Goal: Information Seeking & Learning: Learn about a topic

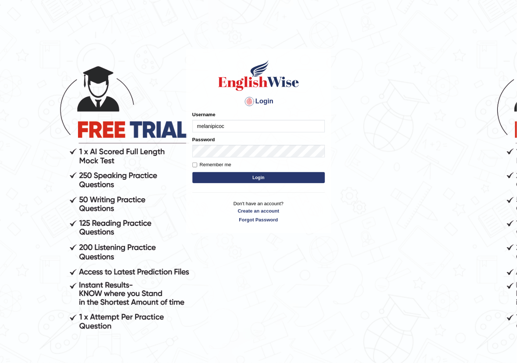
click at [272, 126] on input "melanipicoc" at bounding box center [259, 126] width 133 height 13
type input "m"
type input "nacani"
click at [191, 164] on div "Login Please fix the following errors: Username nacani Password Remember me Log…" at bounding box center [258, 141] width 145 height 184
click at [195, 166] on input "Remember me" at bounding box center [195, 165] width 5 height 5
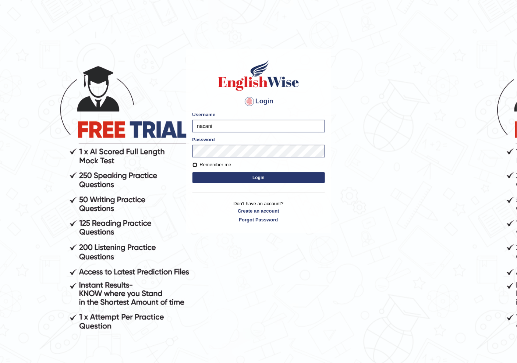
checkbox input "true"
click at [201, 177] on button "Login" at bounding box center [259, 177] width 133 height 11
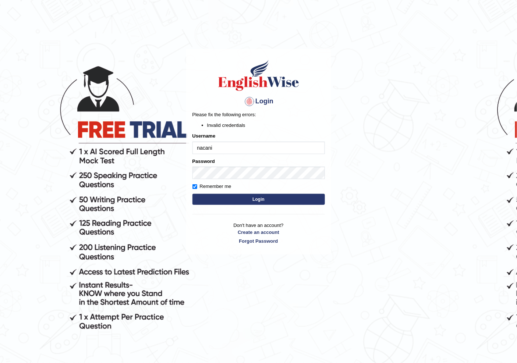
click at [208, 200] on button "Login" at bounding box center [259, 199] width 133 height 11
click at [220, 196] on button "Login" at bounding box center [259, 199] width 133 height 11
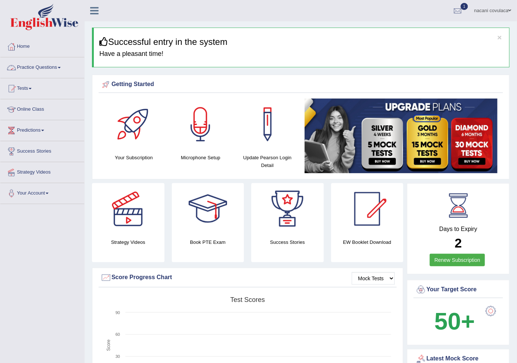
click at [57, 68] on link "Practice Questions" at bounding box center [42, 66] width 84 height 18
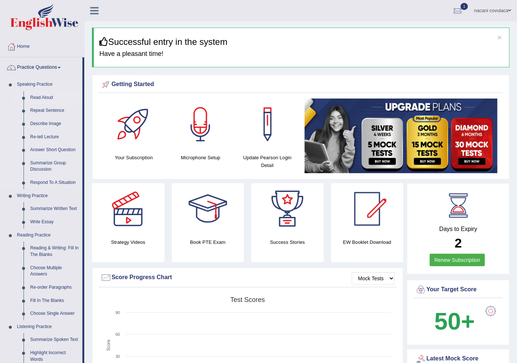
click at [42, 98] on link "Read Aloud" at bounding box center [55, 97] width 56 height 13
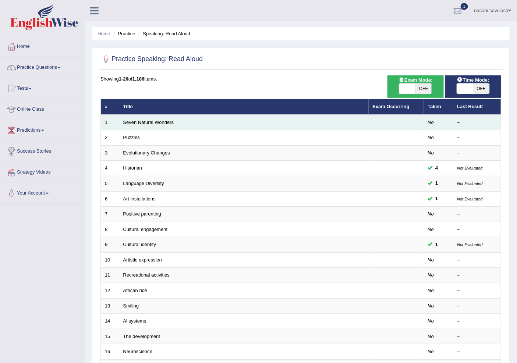
click at [430, 122] on em "No" at bounding box center [431, 123] width 6 height 6
click at [167, 120] on link "Seven Natural Wonders" at bounding box center [148, 123] width 51 height 6
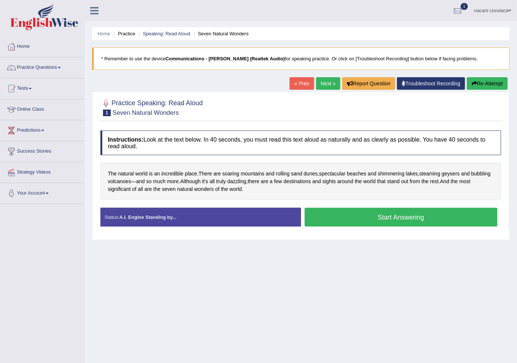
click at [390, 219] on button "Start Answering" at bounding box center [401, 217] width 193 height 19
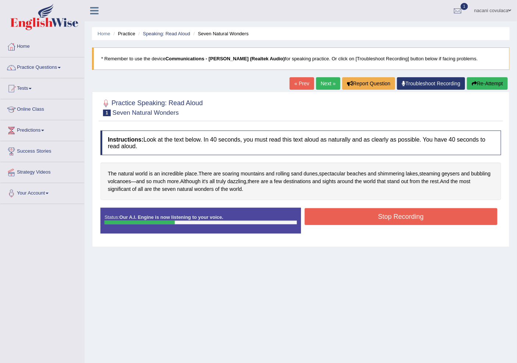
click at [409, 229] on div "Status: Our A.I. Engine is now listening to your voice. Start Answering Stop Re…" at bounding box center [301, 224] width 401 height 33
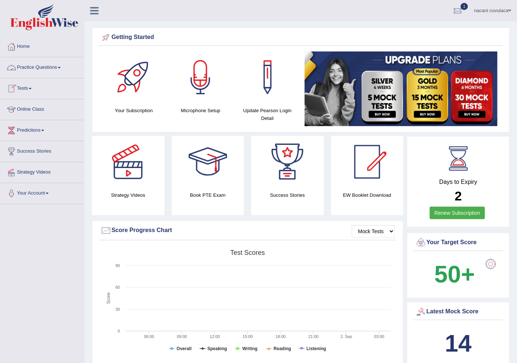
click at [27, 87] on link "Tests" at bounding box center [42, 87] width 84 height 18
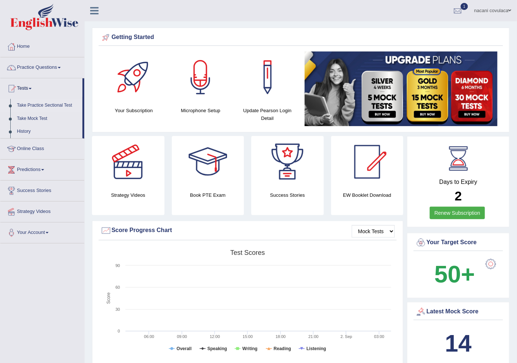
click at [38, 106] on link "Take Practice Sectional Test" at bounding box center [48, 105] width 69 height 13
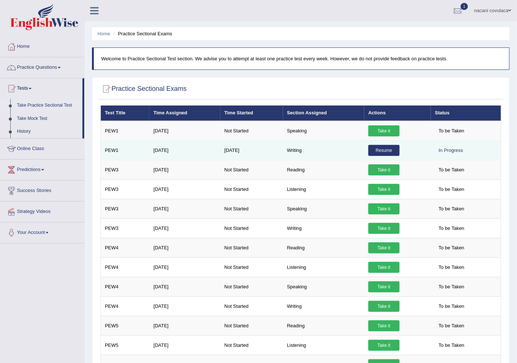
click at [381, 150] on link "Resume" at bounding box center [384, 150] width 31 height 11
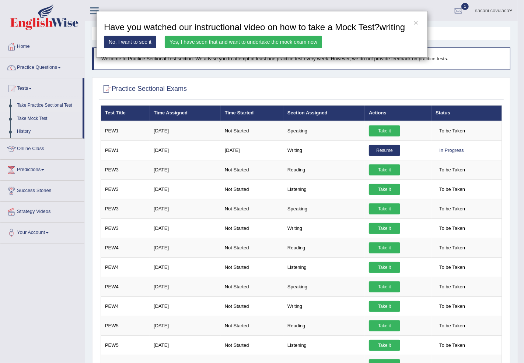
click at [180, 41] on link "Yes, I have seen that and want to undertake the mock exam now" at bounding box center [243, 42] width 157 height 13
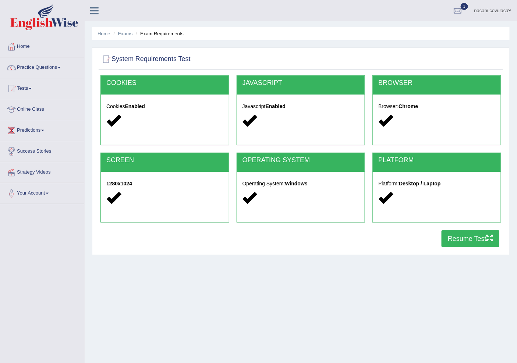
click at [479, 243] on button "Resume Test" at bounding box center [471, 238] width 58 height 17
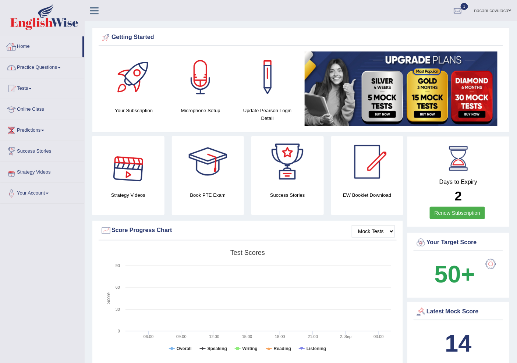
click at [60, 64] on link "Practice Questions" at bounding box center [42, 66] width 84 height 18
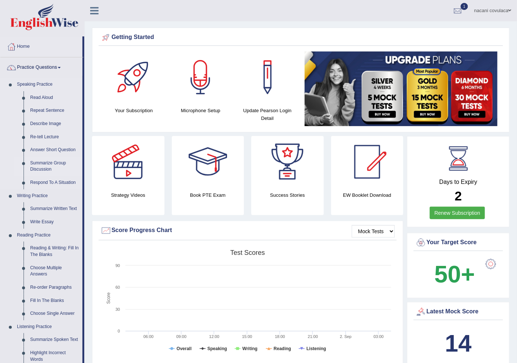
click at [32, 168] on link "Summarize Group Discussion" at bounding box center [55, 167] width 56 height 20
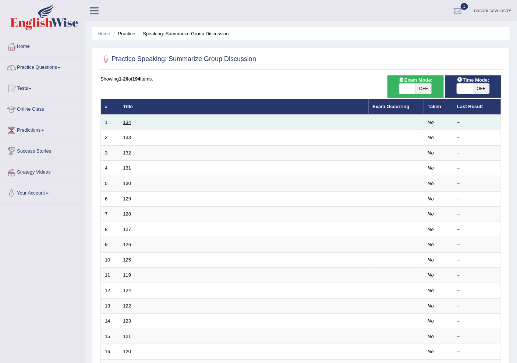
click at [127, 122] on link "134" at bounding box center [127, 123] width 8 height 6
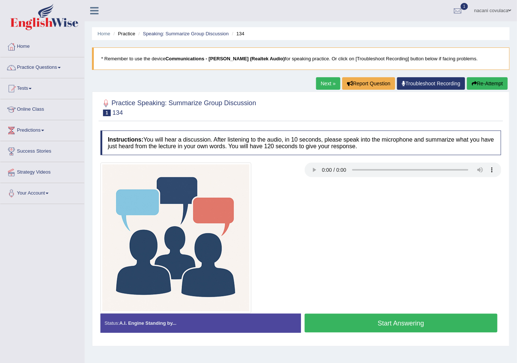
click at [373, 328] on button "Start Answering" at bounding box center [401, 323] width 193 height 19
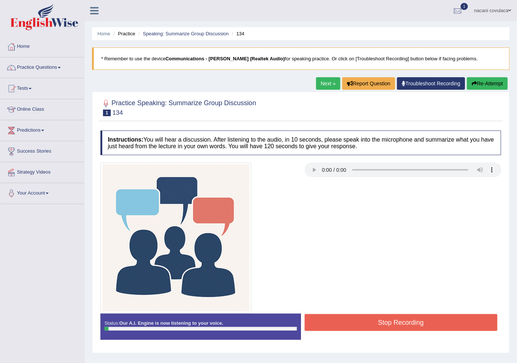
click at [373, 328] on button "Stop Recording" at bounding box center [401, 322] width 193 height 17
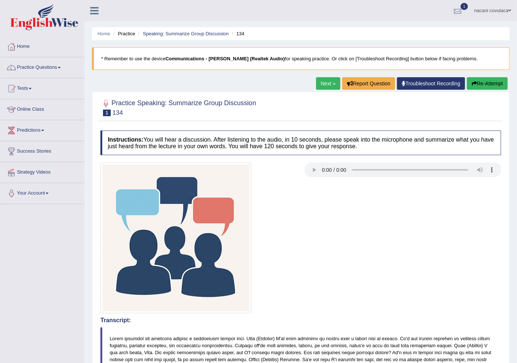
click at [458, 10] on div at bounding box center [458, 11] width 11 height 11
click at [422, 54] on strong "See All Alerts" at bounding box center [411, 52] width 33 height 6
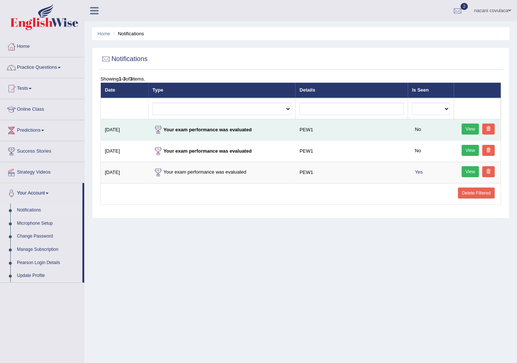
click at [473, 126] on link "View" at bounding box center [471, 129] width 18 height 11
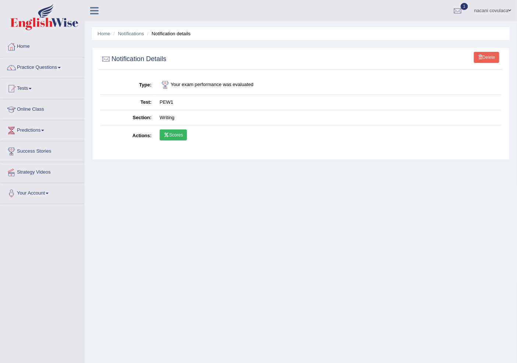
click at [168, 138] on link "Scores" at bounding box center [173, 135] width 27 height 11
click at [479, 60] on link "Delete" at bounding box center [486, 57] width 25 height 11
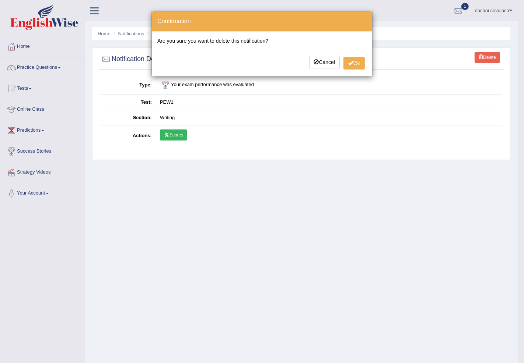
click at [451, 42] on div "× Confirmation Are you sure you want to delete this notification? Cancel Ok" at bounding box center [262, 181] width 524 height 363
click at [451, 3] on div "× Confirmation Are you sure you want to delete this notification? Cancel Ok" at bounding box center [262, 181] width 524 height 363
click at [487, 54] on div "× Confirmation Are you sure you want to delete this notification? Cancel Ok" at bounding box center [262, 181] width 524 height 363
click at [507, 7] on div "× Confirmation Are you sure you want to delete this notification? Cancel Ok" at bounding box center [262, 181] width 524 height 363
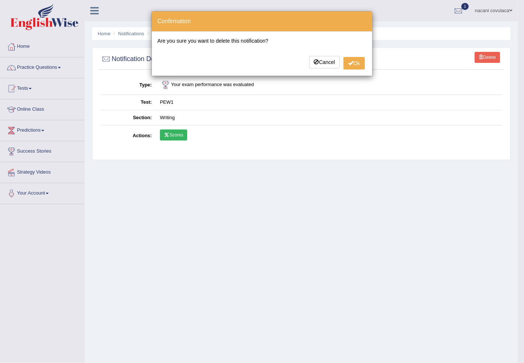
click at [507, 7] on div "× Confirmation Are you sure you want to delete this notification? Cancel Ok" at bounding box center [262, 181] width 524 height 363
click at [459, 6] on div "× Confirmation Are you sure you want to delete this notification? Cancel Ok" at bounding box center [262, 181] width 524 height 363
click at [350, 61] on span at bounding box center [350, 62] width 5 height 5
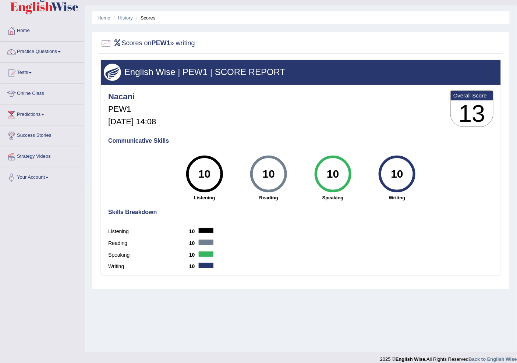
scroll to position [23, 0]
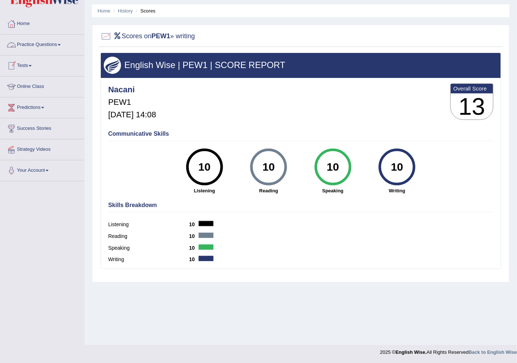
click at [61, 42] on link "Practice Questions" at bounding box center [42, 44] width 84 height 18
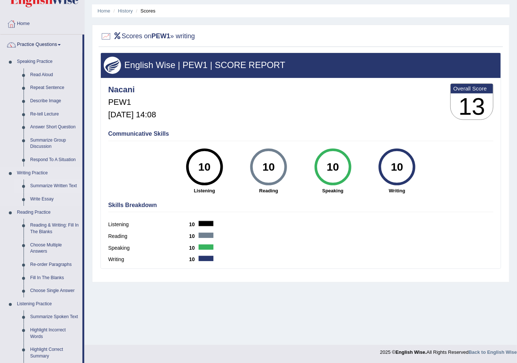
click at [42, 183] on link "Summarize Written Text" at bounding box center [55, 186] width 56 height 13
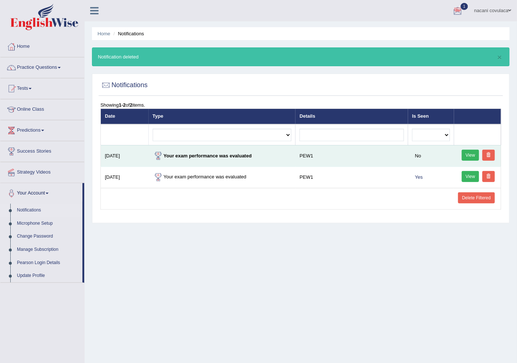
click at [473, 156] on link "View" at bounding box center [471, 155] width 18 height 11
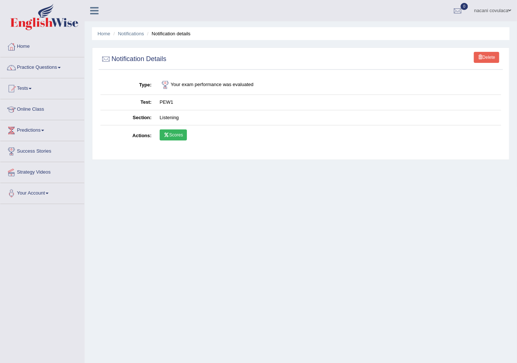
click at [174, 138] on link "Scores" at bounding box center [173, 135] width 27 height 11
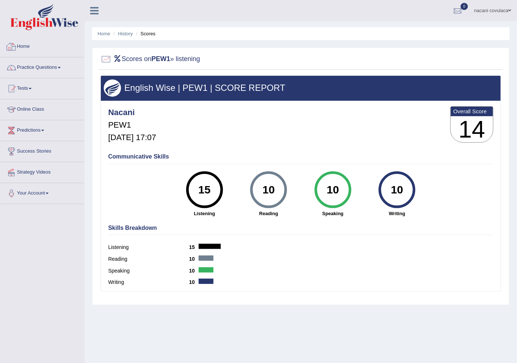
click at [36, 65] on link "Practice Questions" at bounding box center [42, 66] width 84 height 18
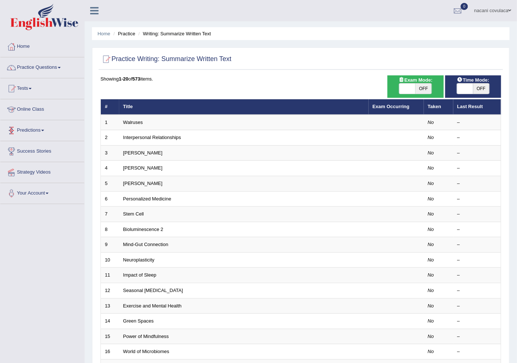
click at [32, 108] on link "Online Class" at bounding box center [42, 108] width 84 height 18
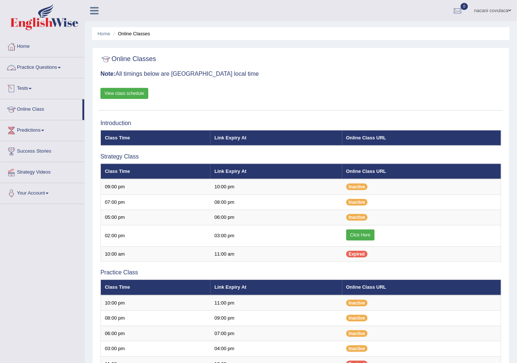
click at [30, 91] on link "Tests" at bounding box center [42, 87] width 84 height 18
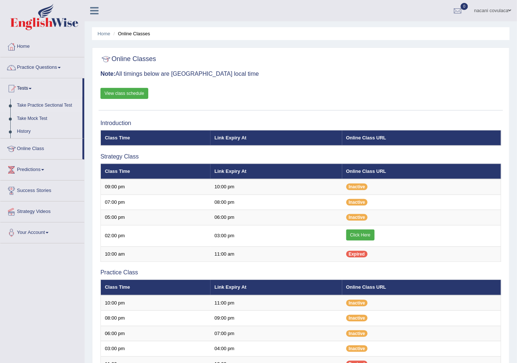
click at [36, 104] on link "Take Practice Sectional Test" at bounding box center [48, 105] width 69 height 13
